Goal: Task Accomplishment & Management: Contribute content

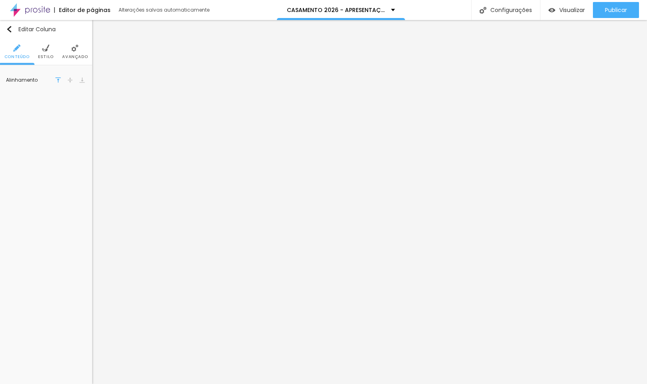
click at [48, 60] on li "Estilo" at bounding box center [46, 51] width 16 height 26
click at [79, 58] on span "Avançado" at bounding box center [75, 57] width 26 height 4
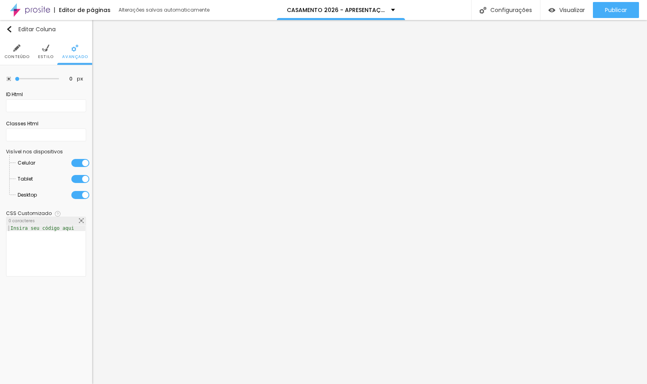
click at [35, 61] on ul "Conteúdo Estilo Avançado" at bounding box center [46, 51] width 92 height 27
click at [41, 56] on span "Estilo" at bounding box center [46, 57] width 16 height 4
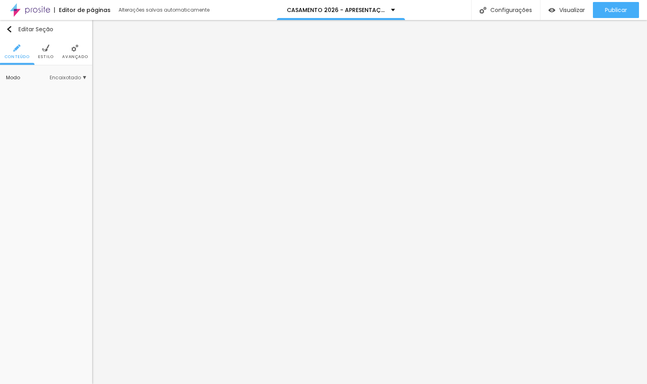
click at [43, 52] on li "Estilo" at bounding box center [46, 51] width 16 height 26
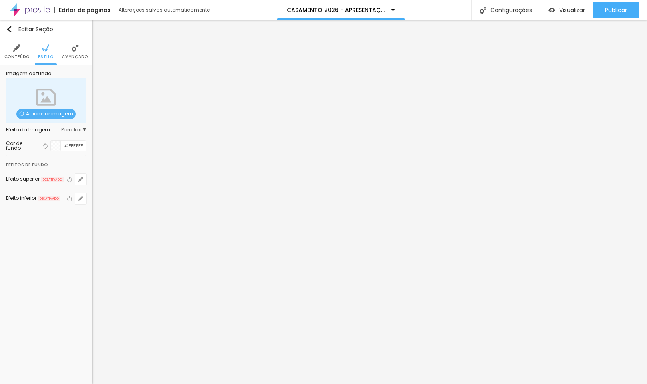
click at [64, 53] on li "Avançado" at bounding box center [75, 51] width 26 height 26
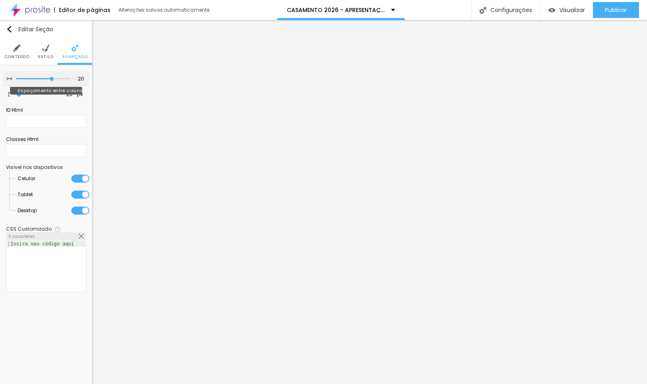
type input "15"
type input "10"
type input "5"
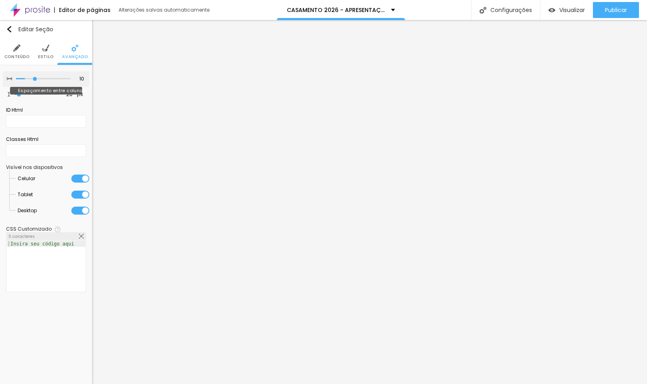
type input "5"
type input "0"
drag, startPoint x: 52, startPoint y: 79, endPoint x: -45, endPoint y: 82, distance: 96.5
type input "0"
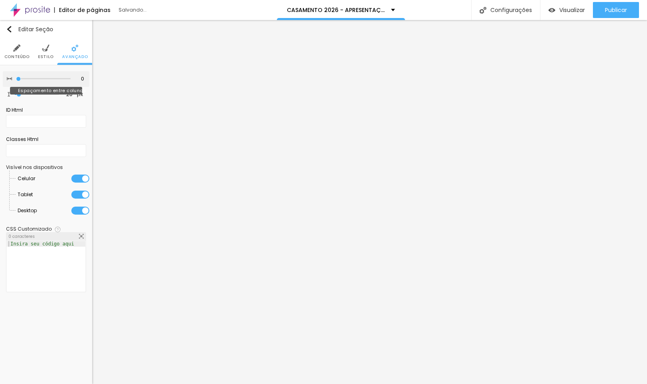
click at [0, 82] on html "Editor de páginas Salvando... CASAMENTO 2026 - APRESENTAÇÃO Configurações Confi…" at bounding box center [323, 192] width 647 height 384
type input "23"
type input "13"
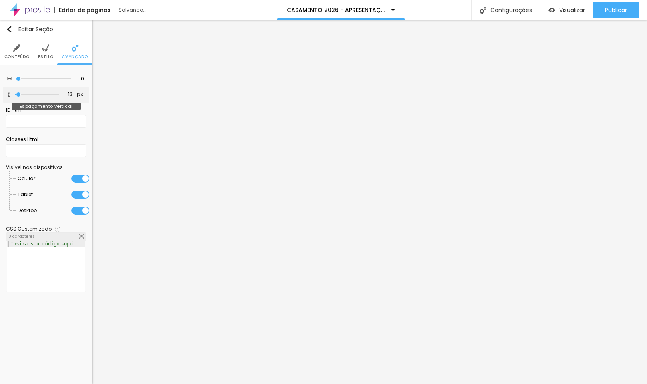
type input "0"
type input "5"
drag, startPoint x: 17, startPoint y: 96, endPoint x: 18, endPoint y: 87, distance: 9.6
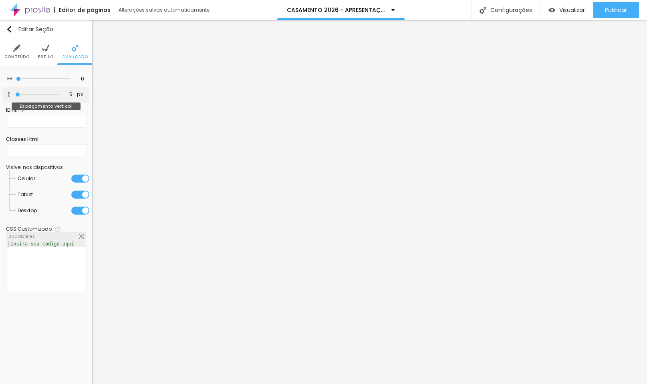
click at [18, 87] on div "0 Espaçamento entre colunas 5 px Espaçamento vertical ID Html Classes Html Visí…" at bounding box center [46, 183] width 92 height 237
type input "0"
type input "2"
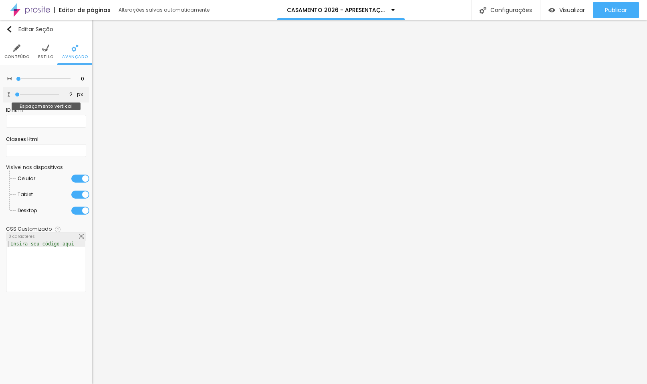
type input "7"
type input "13"
type input "18"
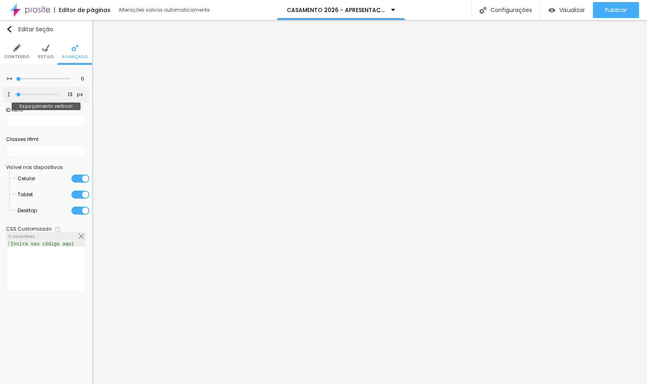
type input "18"
type input "23"
type input "28"
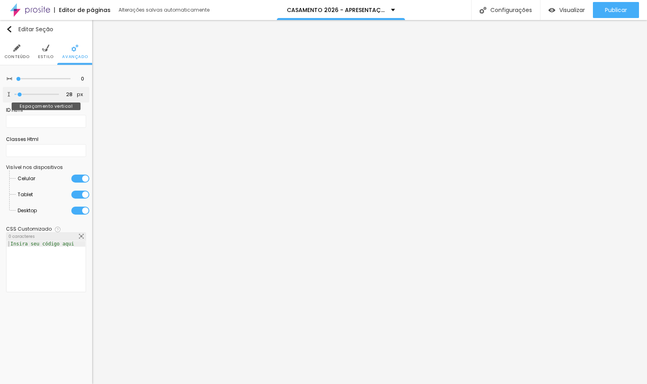
type input "34"
type input "39"
type input "44"
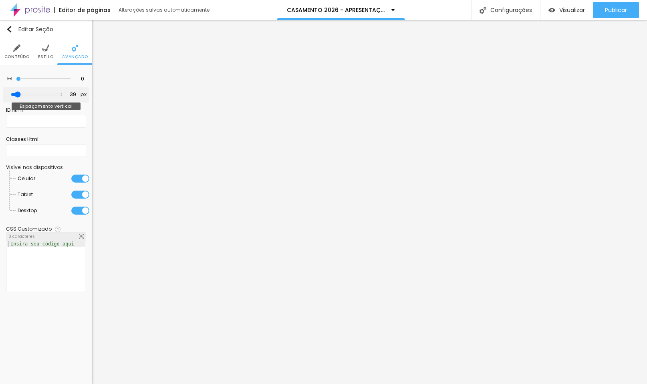
type input "44"
type input "39"
type input "34"
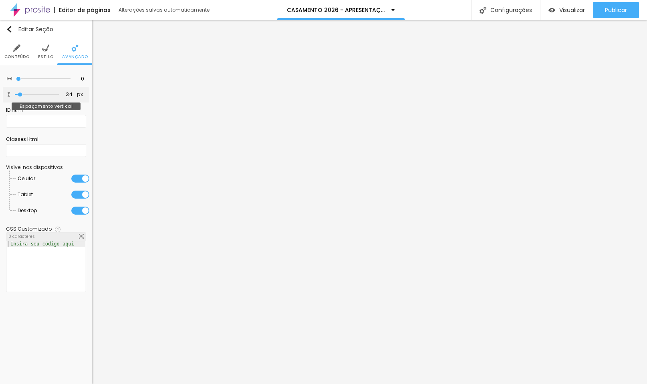
type input "28"
type input "23"
type input "18"
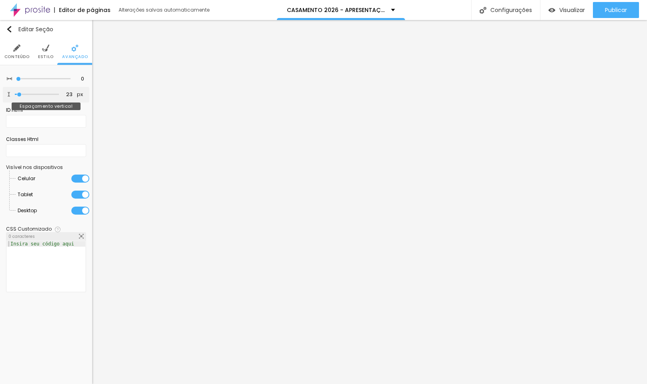
type input "18"
type input "13"
type input "7"
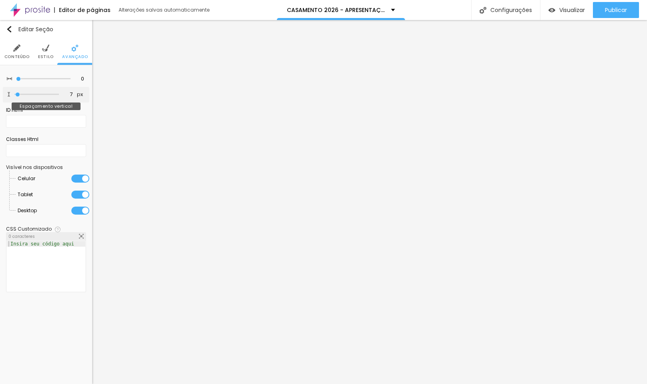
type input "2"
type input "0"
type input "2"
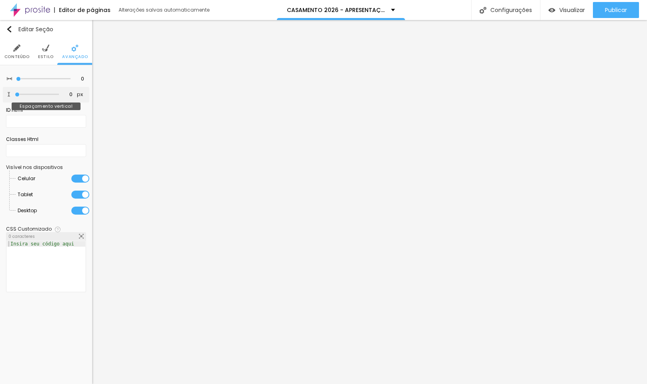
type input "2"
type input "7"
type input "13"
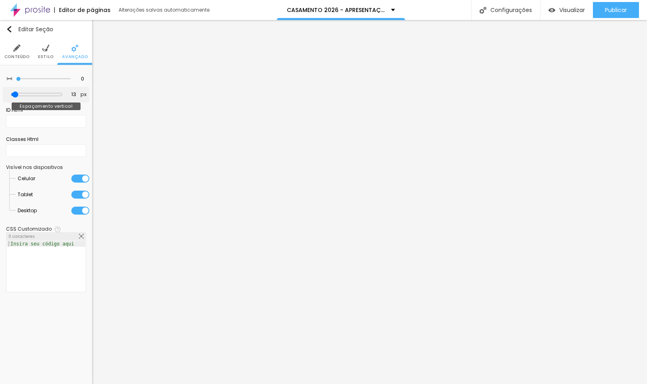
type input "18"
type input "23"
type input "28"
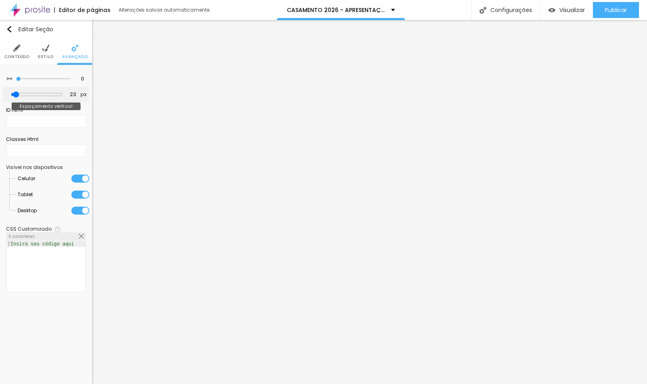
type input "28"
type input "34"
type input "39"
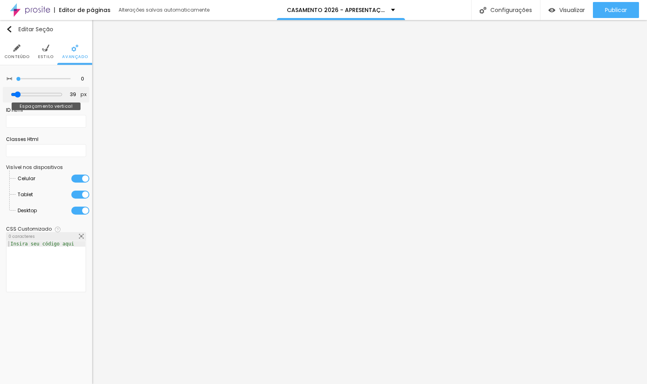
type input "34"
type input "28"
type input "23"
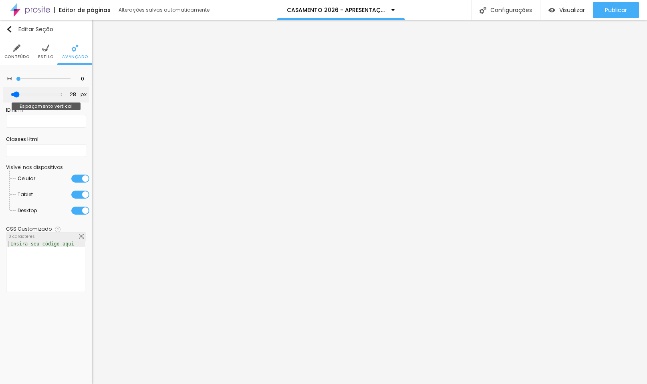
type input "23"
type input "18"
type input "13"
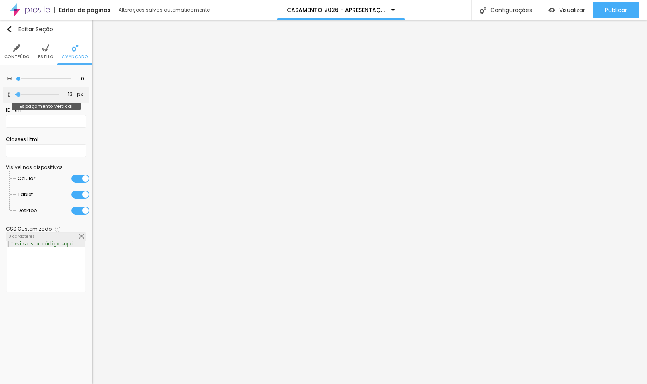
type input "7"
type input "2"
type input "0"
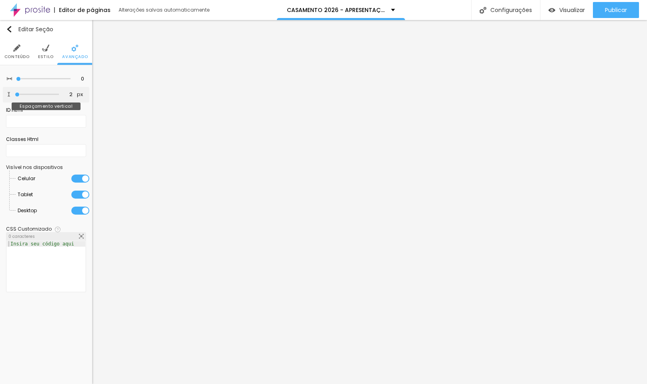
type input "0"
type input "2"
type input "7"
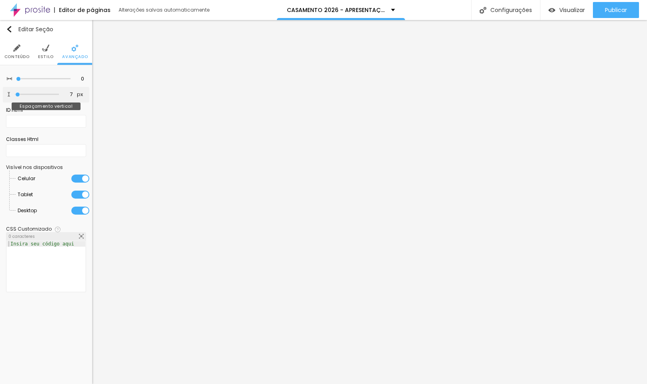
type input "13"
type input "18"
type input "23"
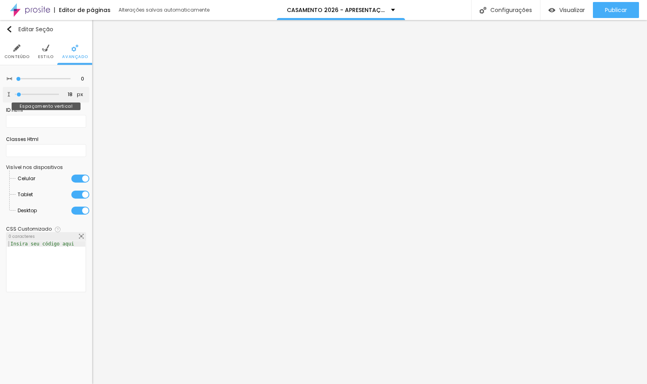
type input "23"
type input "18"
type input "13"
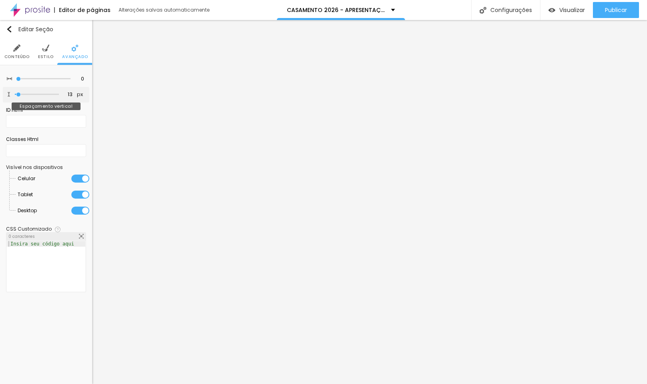
type input "7"
type input "2"
type input "7"
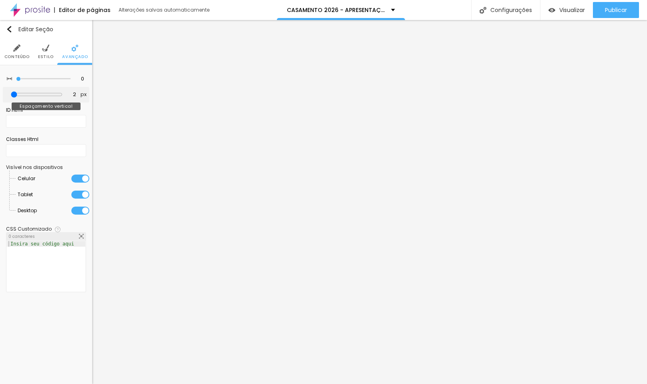
type input "7"
type input "13"
type input "18"
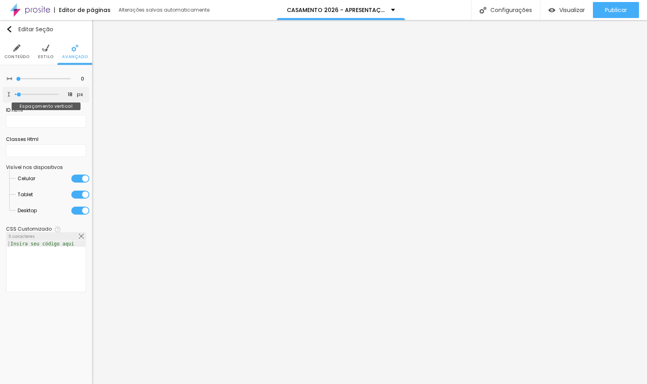
type input "13"
type input "7"
type input "2"
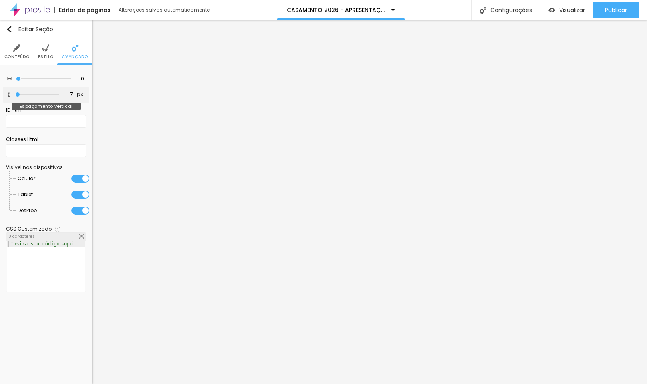
type input "2"
type input "7"
type input "13"
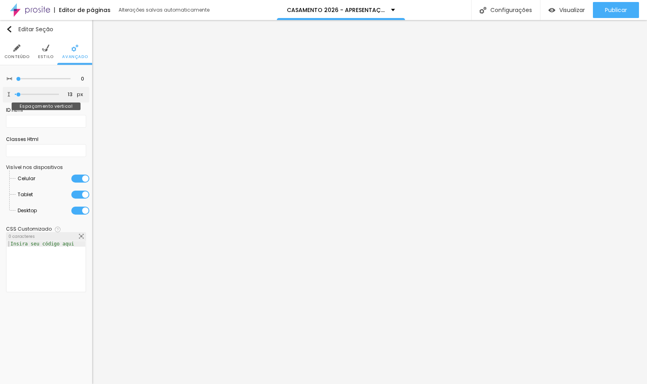
type input "7"
click at [18, 96] on input "range" at bounding box center [37, 94] width 44 height 4
click at [13, 55] on span "Conteúdo" at bounding box center [16, 57] width 25 height 4
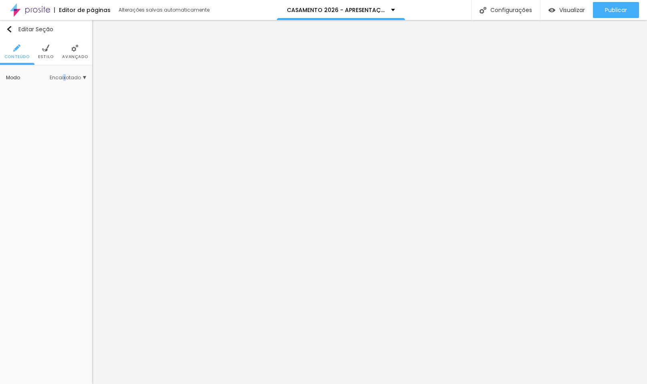
click at [65, 75] on span "Encaixotado" at bounding box center [68, 77] width 36 height 5
click at [56, 103] on div "Completo" at bounding box center [52, 100] width 68 height 10
click at [41, 53] on li "Estilo" at bounding box center [46, 51] width 16 height 26
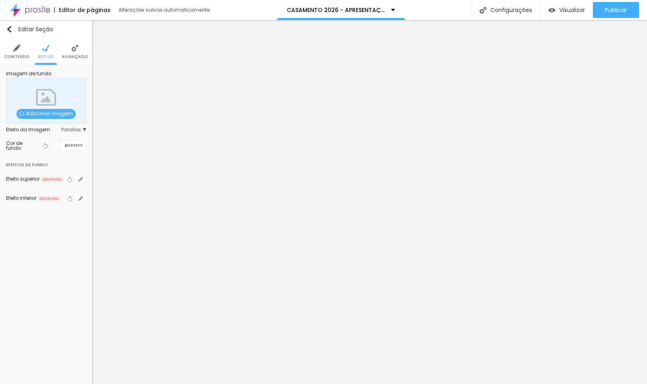
click at [76, 55] on span "Avançado" at bounding box center [75, 57] width 26 height 4
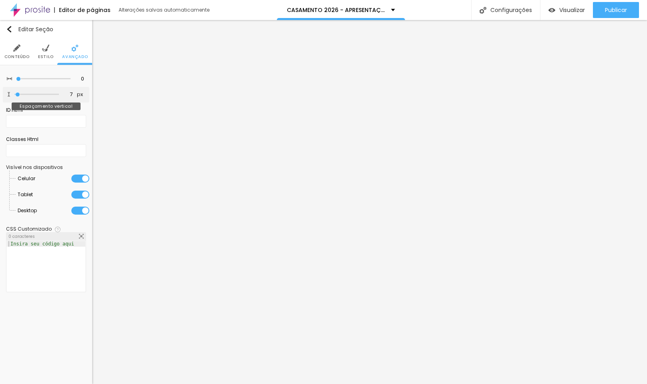
type input "0"
drag, startPoint x: 17, startPoint y: 98, endPoint x: -25, endPoint y: 96, distance: 42.1
type input "0"
click at [0, 96] on html "Editor de páginas Alterações [PERSON_NAME] automaticamente CASAMENTO 2026 - APR…" at bounding box center [323, 192] width 647 height 384
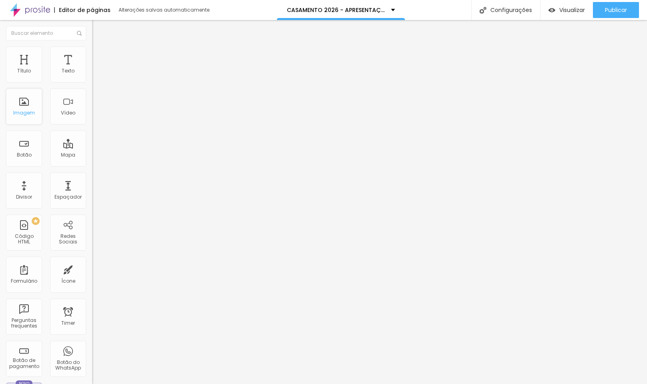
click at [25, 109] on div "Imagem" at bounding box center [24, 106] width 36 height 36
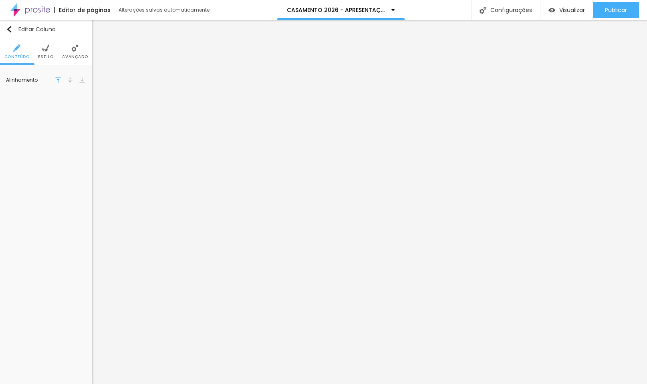
click at [42, 53] on li "Estilo" at bounding box center [46, 51] width 16 height 26
click at [80, 55] on span "Avançado" at bounding box center [75, 57] width 26 height 4
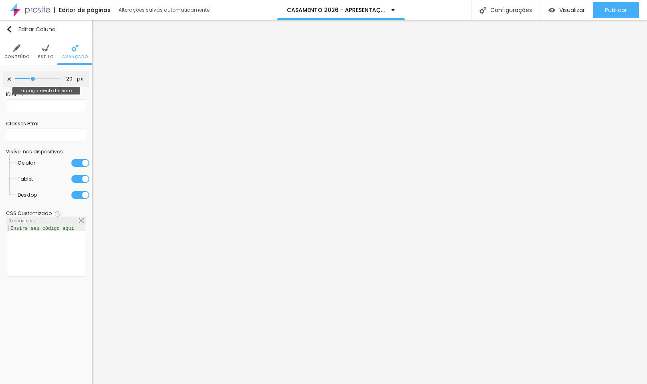
type input "15"
type input "5"
type input "0"
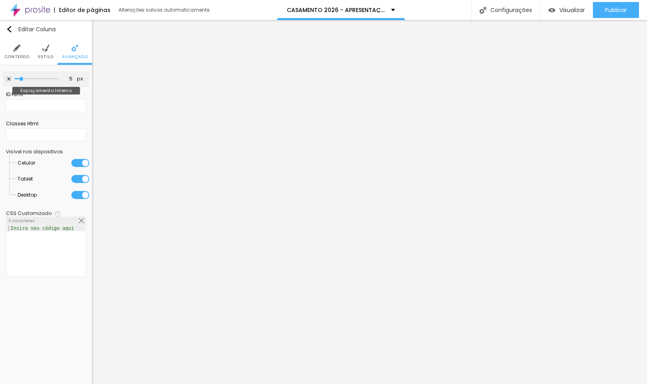
type input "0"
drag, startPoint x: 34, startPoint y: 80, endPoint x: -48, endPoint y: 84, distance: 82.6
type input "0"
click at [0, 84] on html "Editor de páginas Salvando... CASAMENTO 2026 - APRESENTAÇÃO Configurações Confi…" at bounding box center [323, 192] width 647 height 384
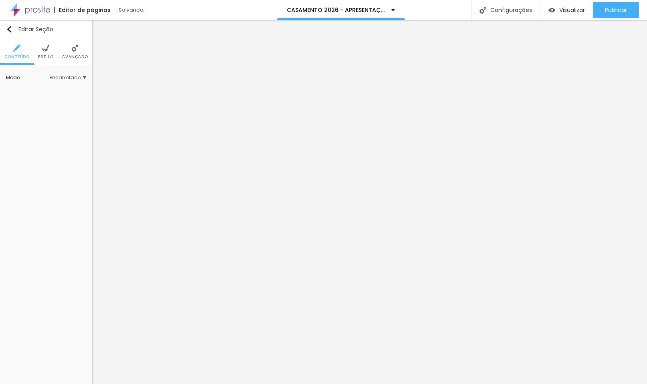
click at [69, 49] on li "Avançado" at bounding box center [75, 51] width 26 height 26
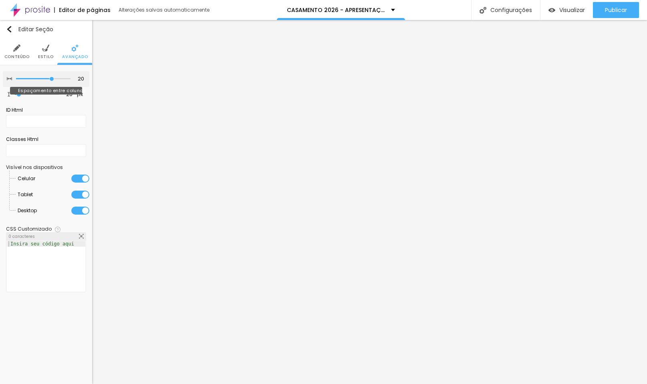
type input "15"
type input "10"
type input "0"
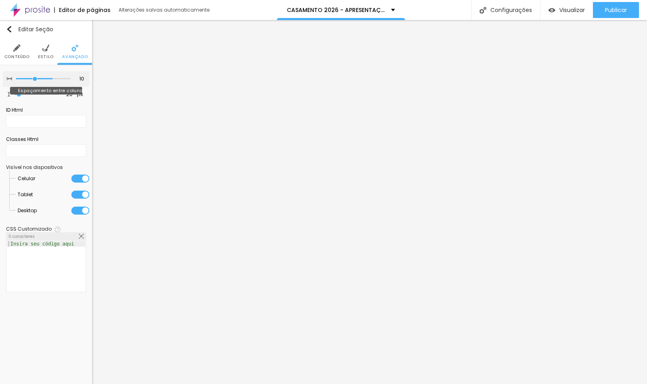
type input "0"
drag, startPoint x: 50, startPoint y: 80, endPoint x: -28, endPoint y: 85, distance: 78.2
type input "0"
click at [0, 85] on html "Editor de páginas Alterações [PERSON_NAME] automaticamente CASAMENTO 2026 - APR…" at bounding box center [323, 192] width 647 height 384
type input "18"
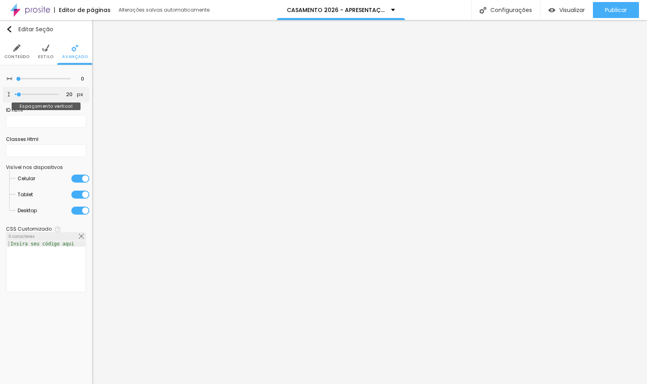
type input "18"
type input "0"
drag, startPoint x: 19, startPoint y: 97, endPoint x: -55, endPoint y: 101, distance: 74.2
type input "0"
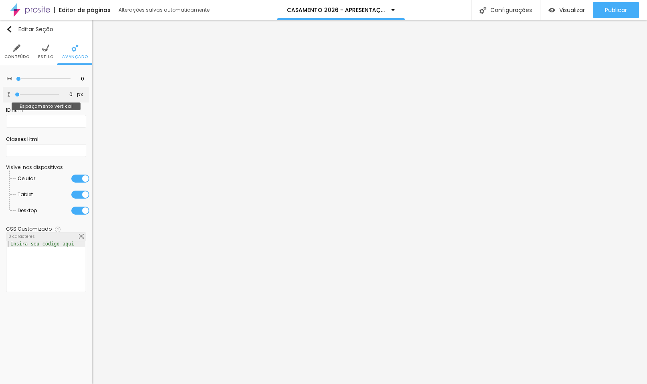
click at [0, 101] on html "Editor de páginas Alterações [PERSON_NAME] automaticamente CASAMENTO 2026 - APR…" at bounding box center [323, 192] width 647 height 384
click at [45, 56] on span "Estilo" at bounding box center [46, 57] width 16 height 4
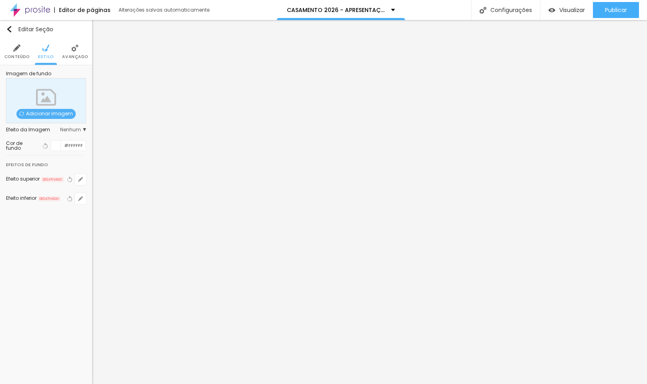
click at [18, 57] on span "Conteúdo" at bounding box center [16, 57] width 25 height 4
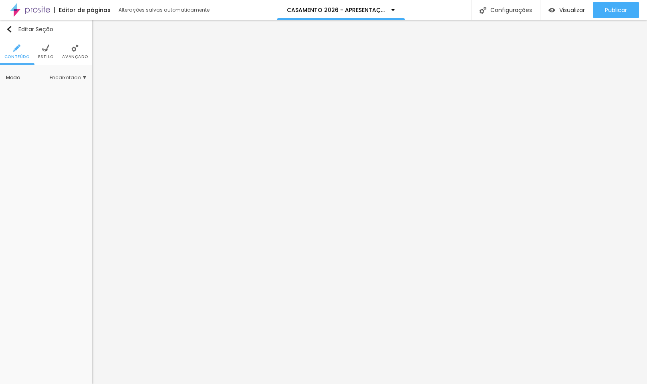
click at [68, 78] on span "Encaixotado" at bounding box center [68, 77] width 36 height 5
click at [51, 97] on span "Completo" at bounding box center [42, 99] width 24 height 7
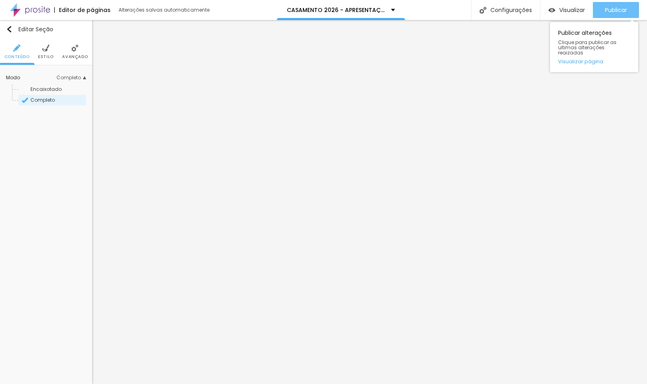
click at [614, 8] on span "Publicar" at bounding box center [615, 10] width 22 height 6
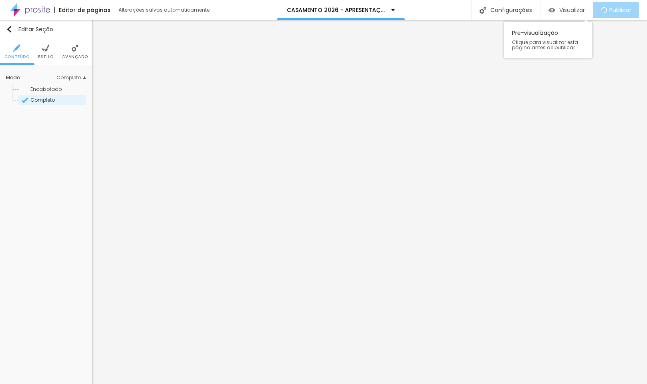
click at [569, 10] on span "Visualizar" at bounding box center [572, 10] width 26 height 6
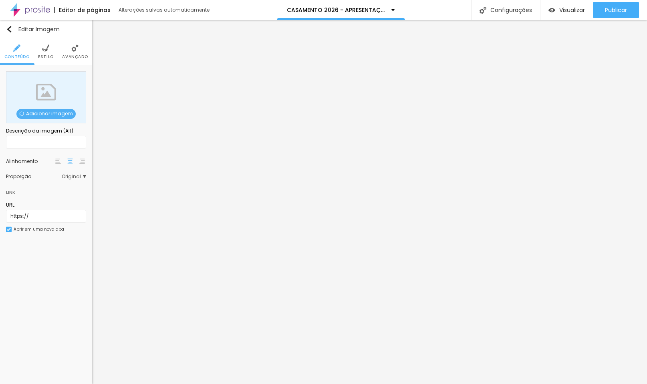
click at [48, 115] on span "Adicionar imagem" at bounding box center [45, 114] width 59 height 10
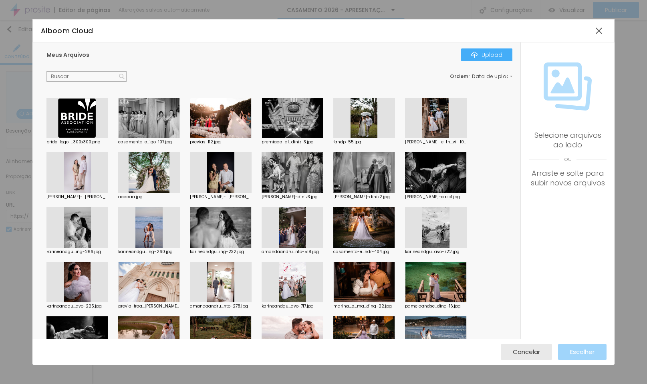
click at [154, 172] on div at bounding box center [149, 172] width 62 height 41
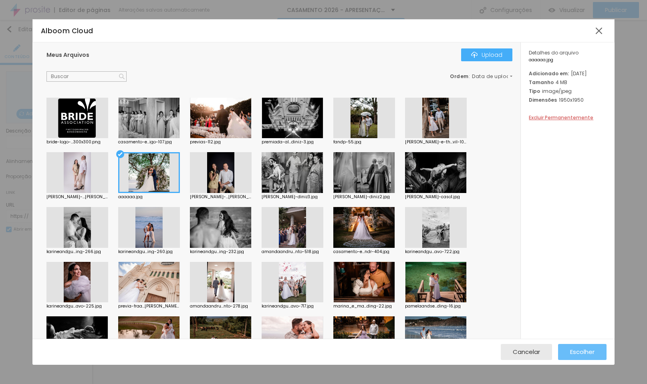
click at [576, 351] on span "Escolher" at bounding box center [582, 351] width 24 height 7
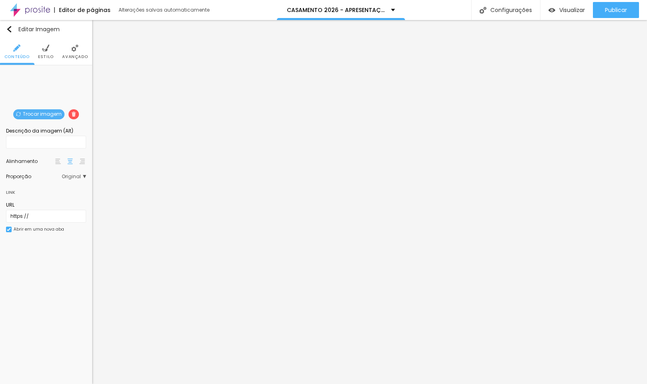
click at [76, 177] on span "Original" at bounding box center [74, 176] width 24 height 5
click at [52, 211] on span "Quadrado" at bounding box center [43, 209] width 26 height 7
click at [43, 201] on span "Padrão" at bounding box center [39, 198] width 18 height 7
click at [43, 191] on span "Cinema" at bounding box center [40, 188] width 20 height 7
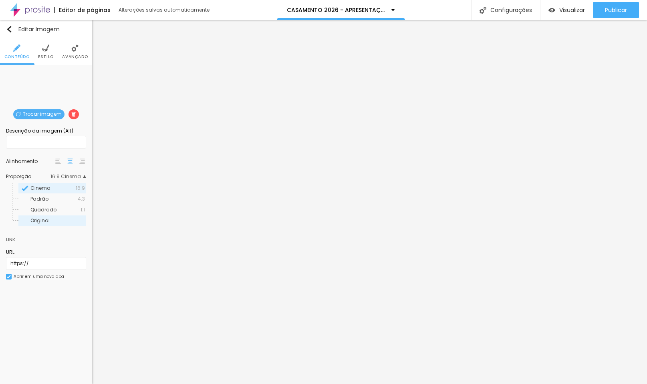
click at [39, 221] on span "Original" at bounding box center [39, 220] width 19 height 7
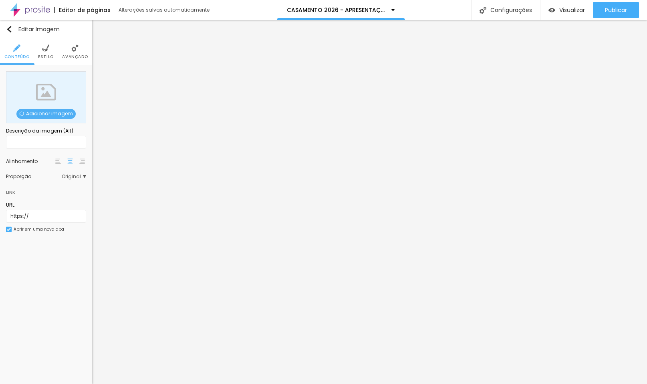
click at [45, 107] on div "Adicionar imagem" at bounding box center [46, 97] width 80 height 52
click at [46, 114] on span "Adicionar imagem" at bounding box center [45, 114] width 59 height 10
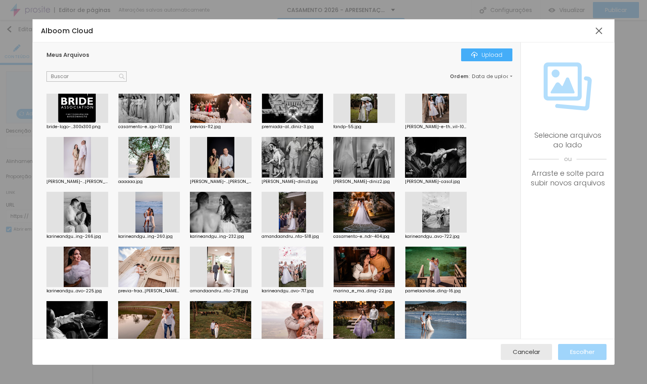
scroll to position [26, 0]
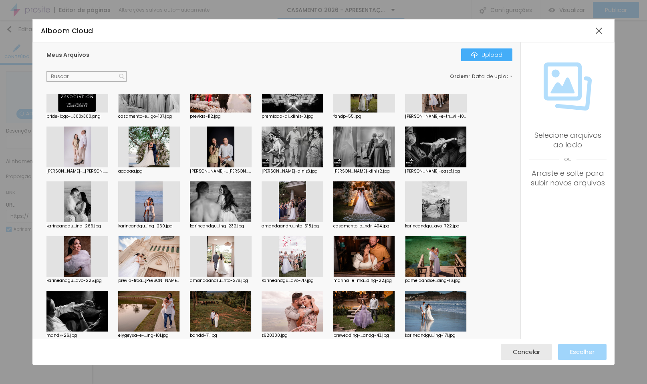
click at [437, 318] on div at bounding box center [436, 311] width 62 height 41
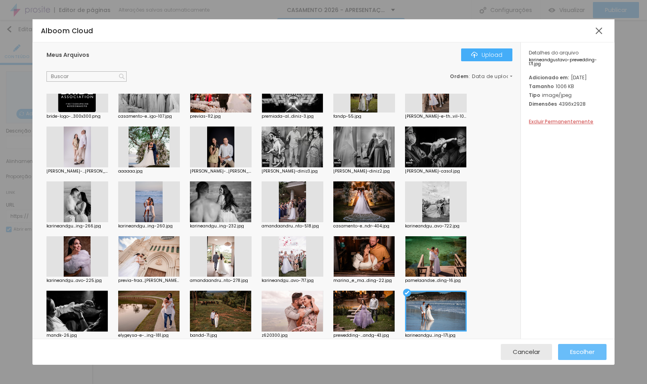
click at [586, 351] on span "Escolher" at bounding box center [582, 351] width 24 height 7
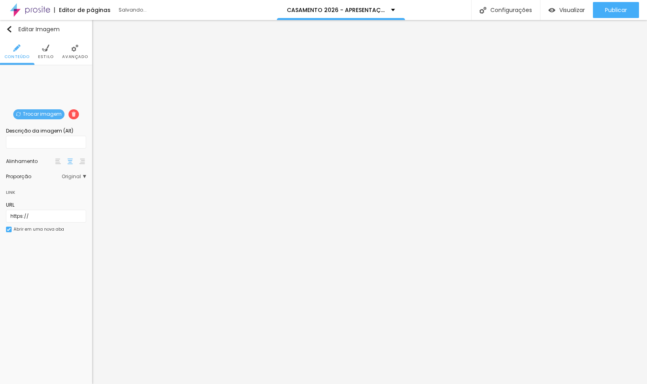
click at [72, 179] on span "Original" at bounding box center [74, 176] width 24 height 5
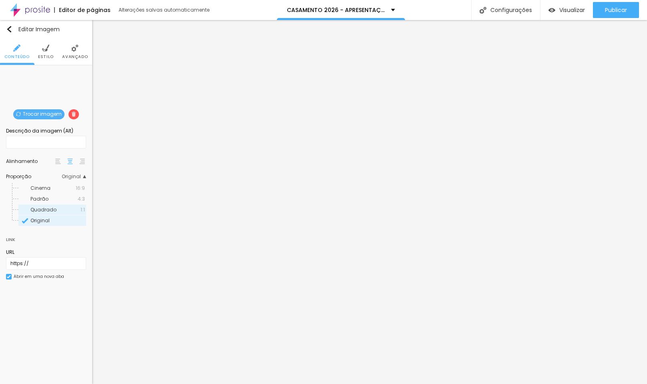
click at [47, 209] on span "Quadrado" at bounding box center [43, 209] width 26 height 7
click at [46, 204] on div "Padrão 4:3" at bounding box center [52, 199] width 68 height 10
click at [46, 218] on div "Original" at bounding box center [52, 220] width 68 height 10
click at [45, 212] on span "Quadrado" at bounding box center [43, 209] width 26 height 7
click at [67, 177] on span "1:1 Quadrado" at bounding box center [67, 176] width 37 height 5
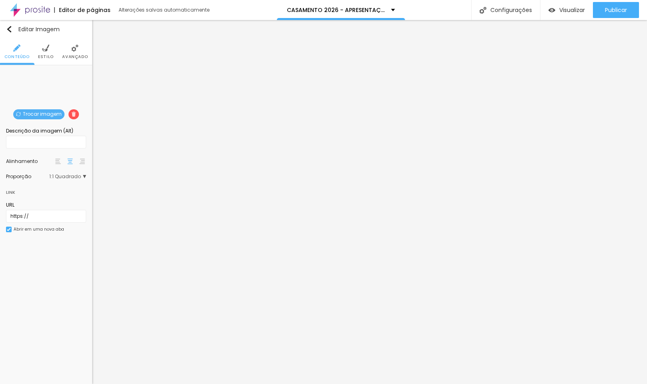
click at [67, 177] on span "1:1 Quadrado" at bounding box center [67, 176] width 37 height 5
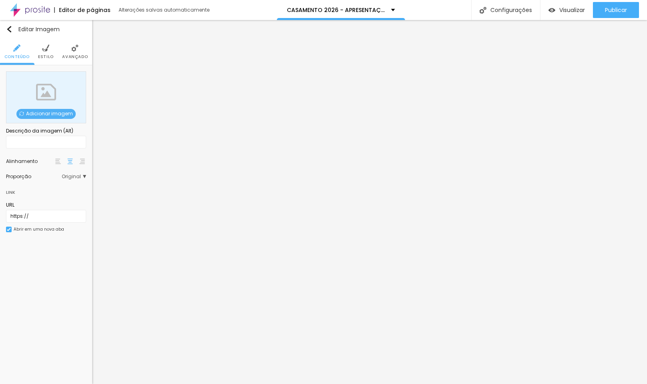
click at [54, 114] on span "Adicionar imagem" at bounding box center [45, 114] width 59 height 10
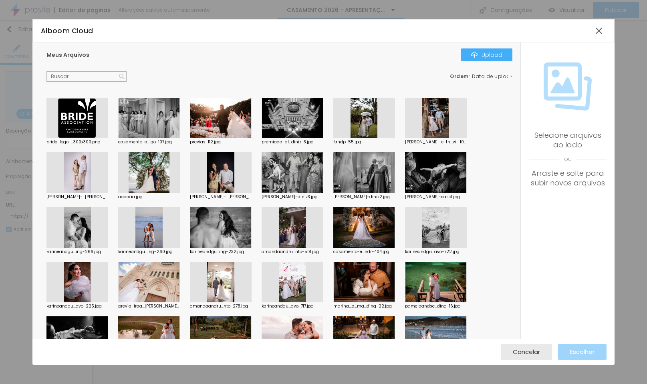
click at [358, 225] on div at bounding box center [364, 227] width 62 height 41
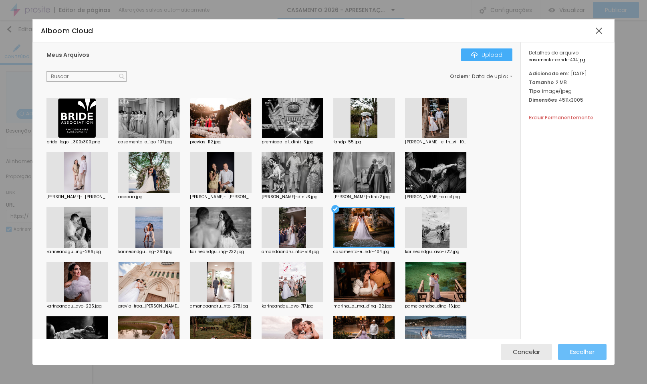
click at [596, 351] on button "Escolher" at bounding box center [582, 352] width 48 height 16
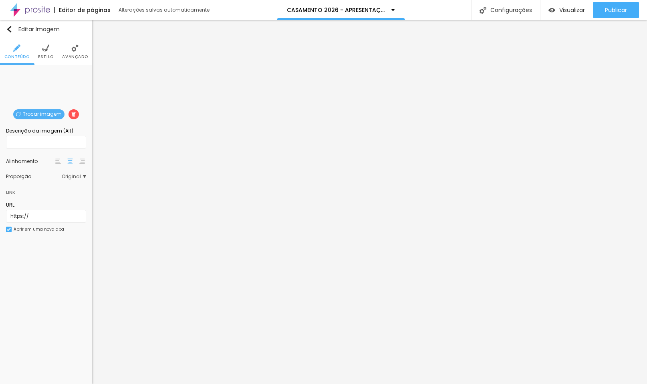
click at [63, 177] on span "Original" at bounding box center [74, 176] width 24 height 5
click at [48, 213] on span "Quadrado" at bounding box center [43, 209] width 26 height 7
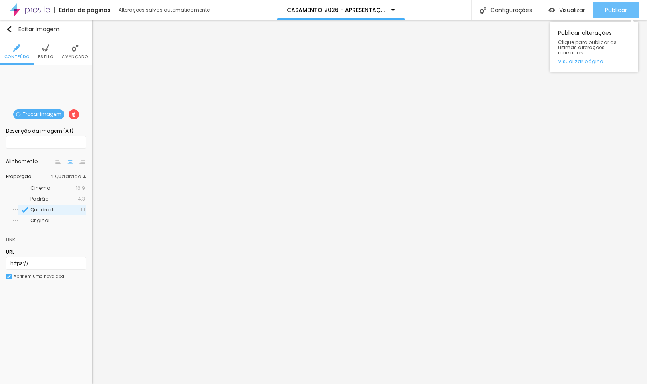
click at [615, 12] on span "Publicar" at bounding box center [615, 10] width 22 height 6
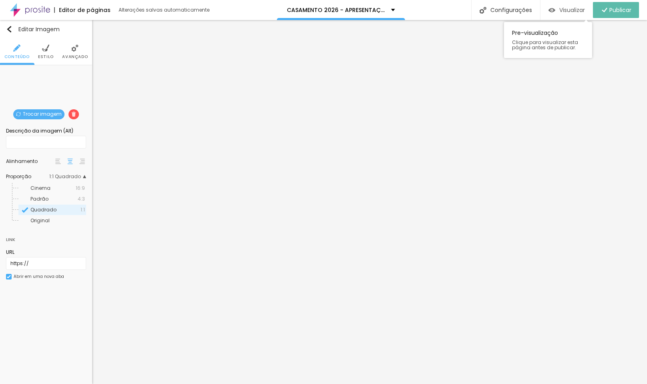
click at [567, 9] on span "Visualizar" at bounding box center [572, 10] width 26 height 6
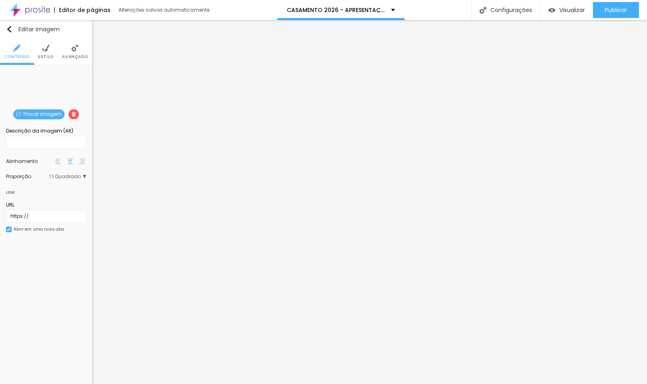
click at [74, 115] on img at bounding box center [73, 114] width 5 height 5
click at [69, 112] on span at bounding box center [73, 114] width 10 height 10
click at [74, 117] on span at bounding box center [73, 114] width 10 height 10
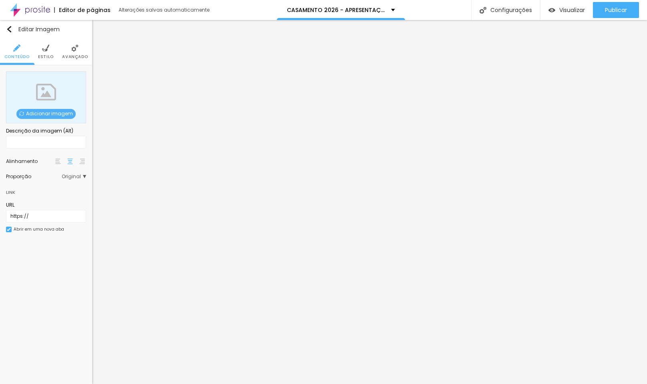
click at [71, 177] on span "Original" at bounding box center [74, 176] width 24 height 5
click at [39, 224] on span "Original" at bounding box center [39, 220] width 19 height 7
click at [80, 176] on span "Original" at bounding box center [74, 176] width 24 height 5
click at [55, 208] on div "Quadrado 1:1" at bounding box center [52, 210] width 68 height 10
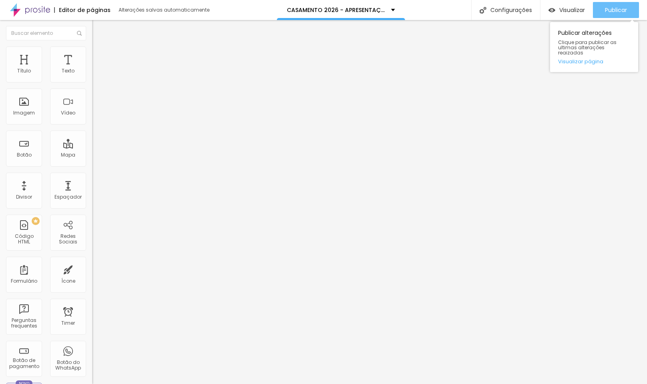
click at [604, 13] on span "Publicar" at bounding box center [615, 10] width 22 height 6
